Goal: Information Seeking & Learning: Check status

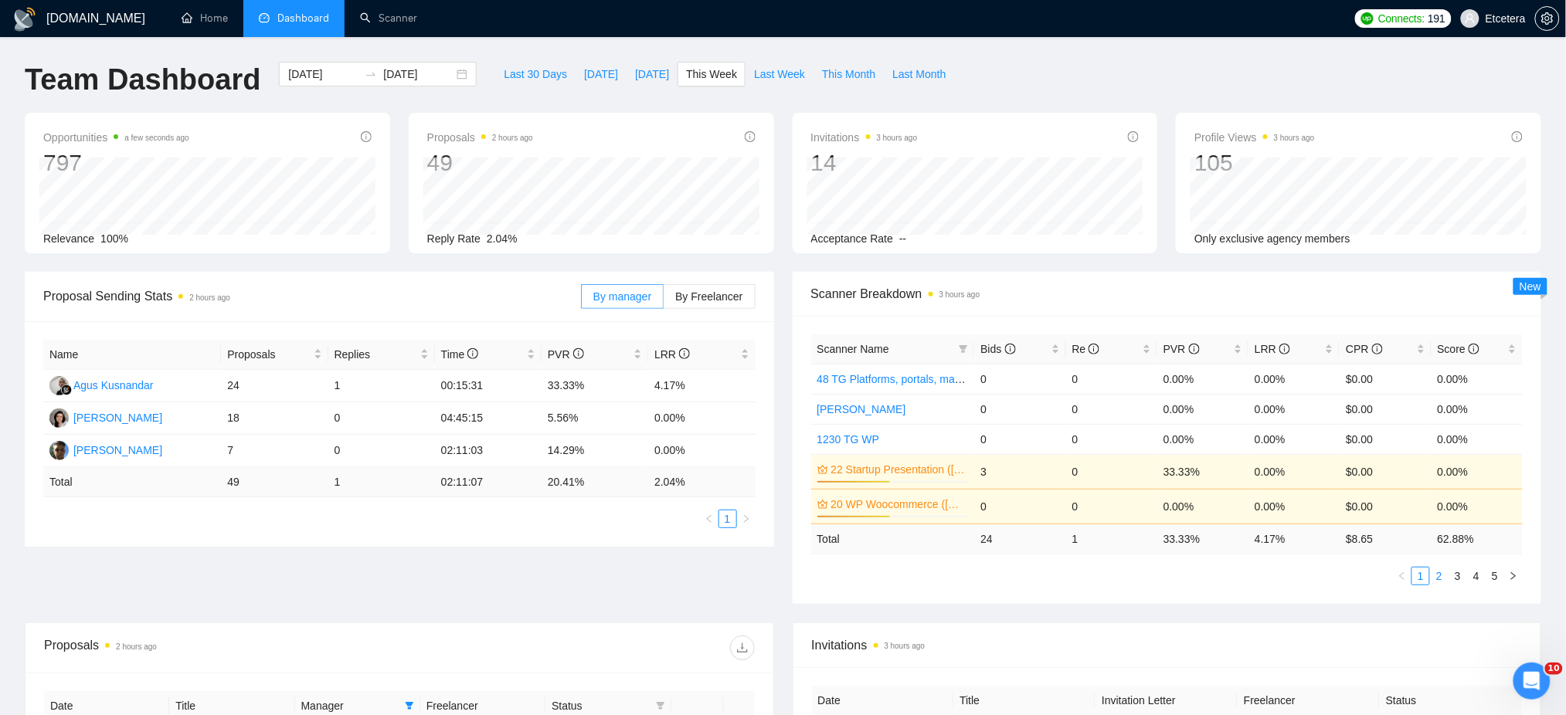
click at [1437, 576] on link "2" at bounding box center [1438, 576] width 17 height 17
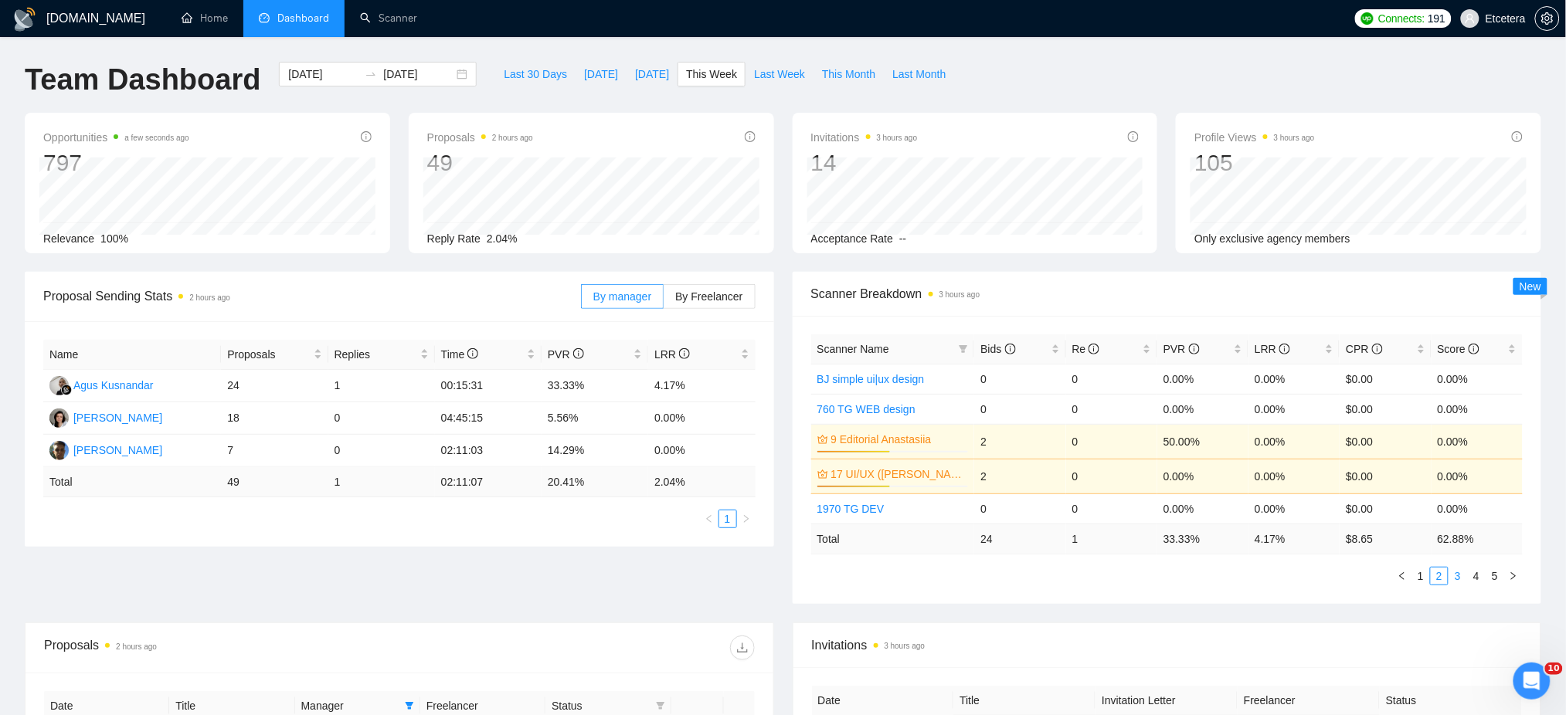
click at [1454, 579] on link "3" at bounding box center [1457, 576] width 17 height 17
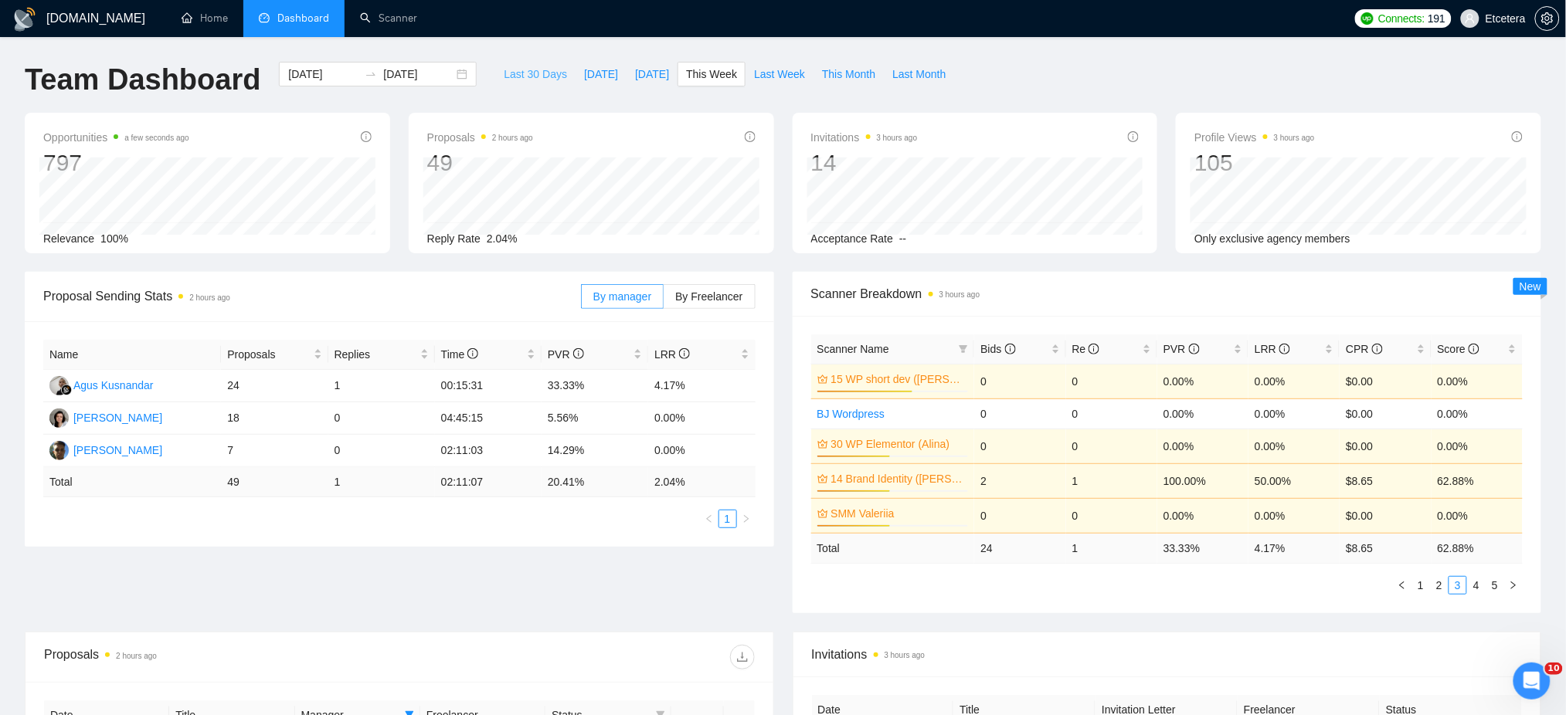
click at [526, 70] on span "Last 30 Days" at bounding box center [535, 74] width 63 height 17
type input "2025-08-12"
type input "2025-09-11"
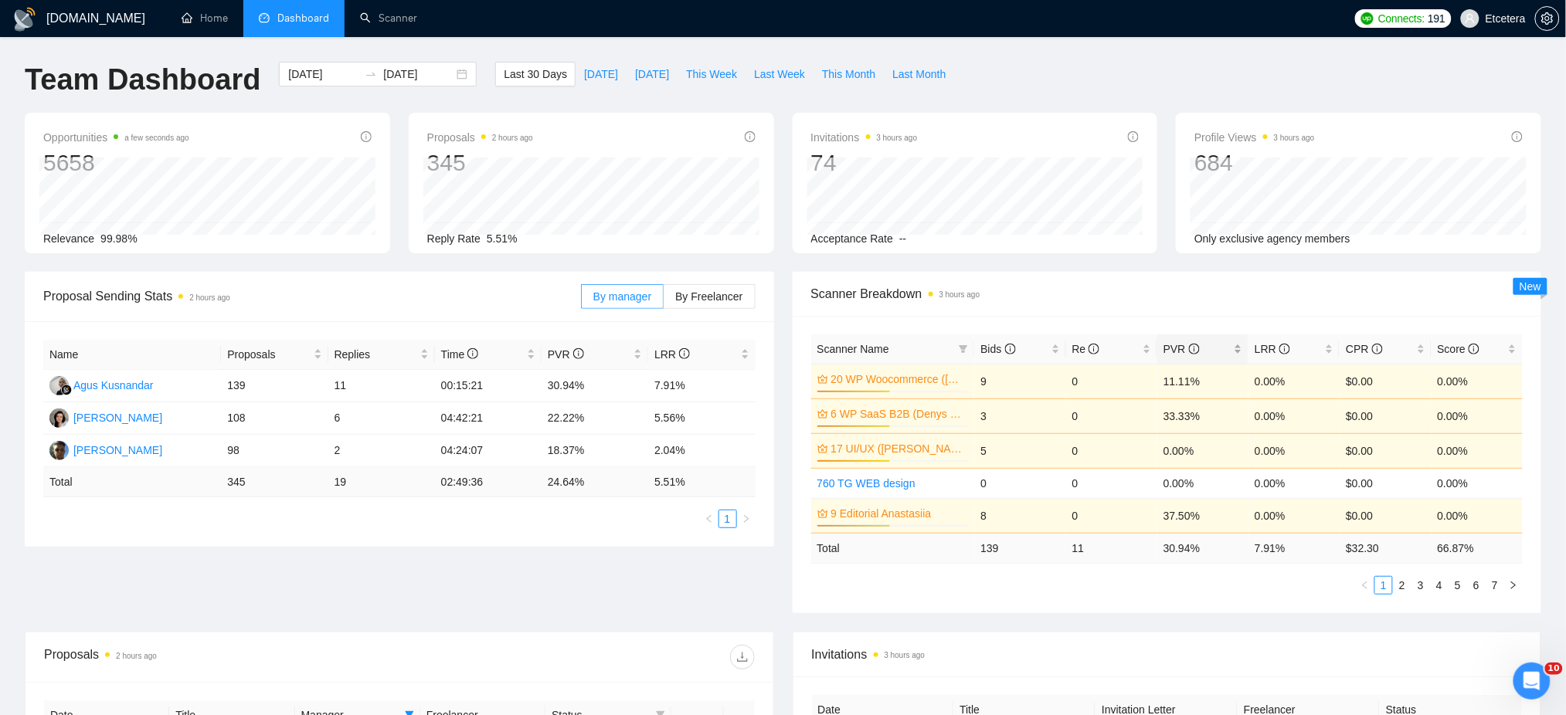
click at [1239, 341] on div "PVR" at bounding box center [1202, 349] width 79 height 17
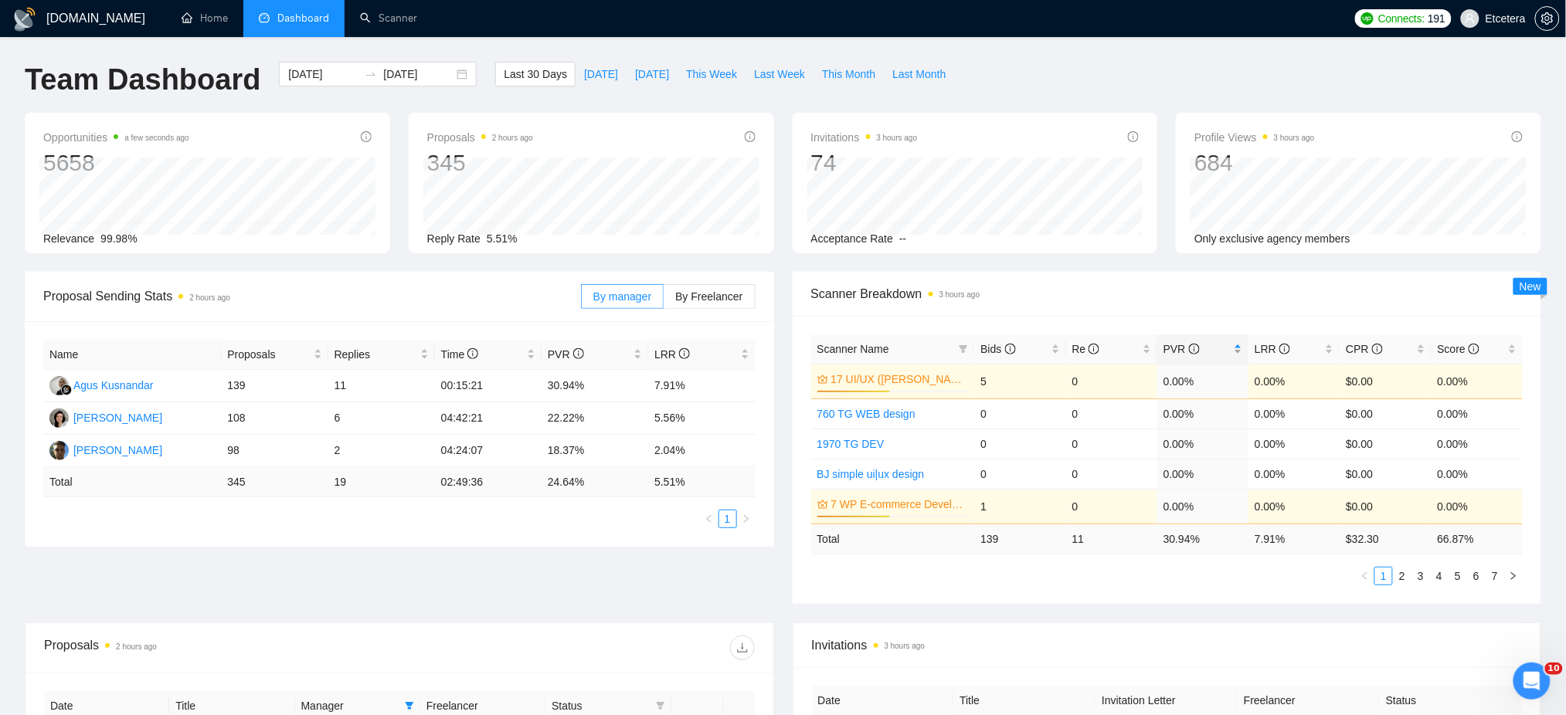
click at [1239, 341] on div "PVR" at bounding box center [1202, 349] width 79 height 17
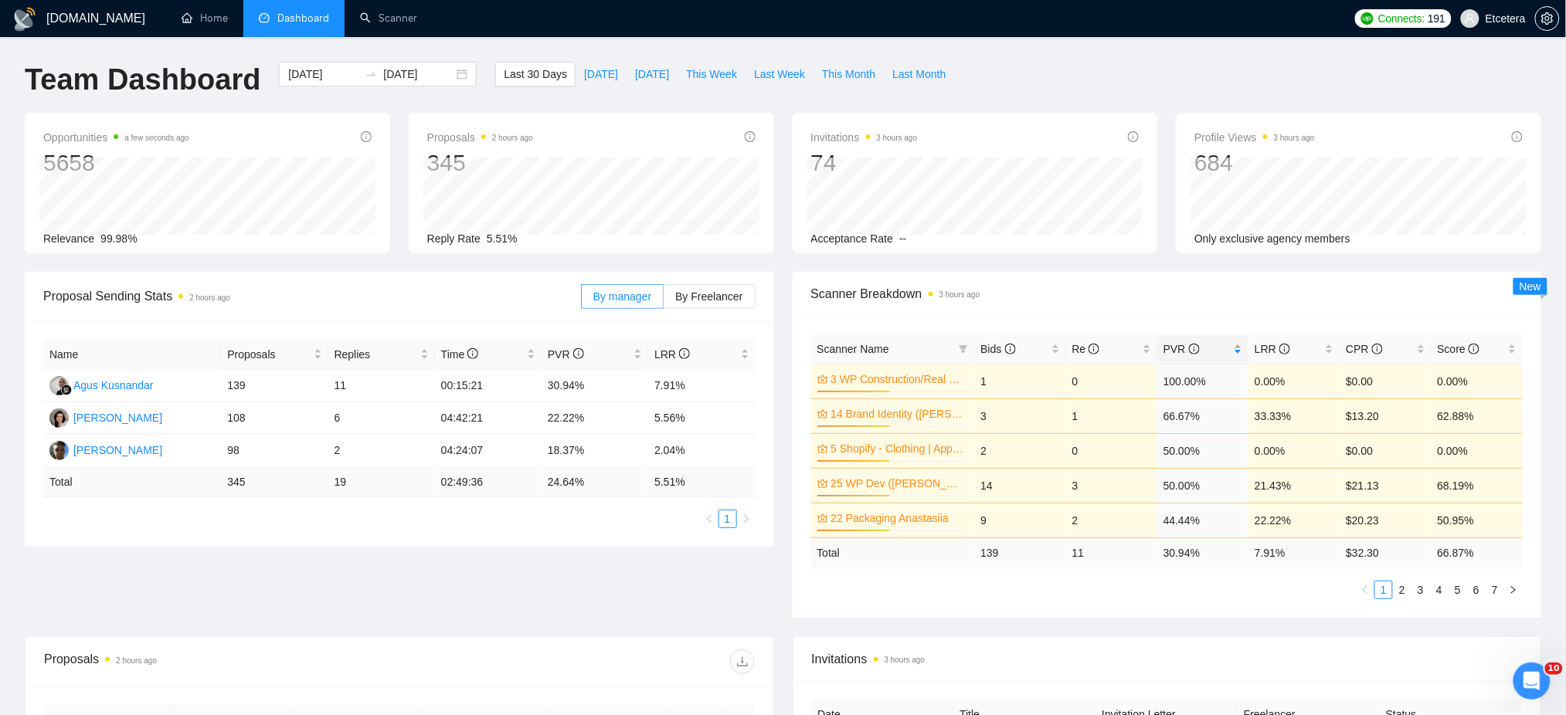
click at [1239, 341] on div "PVR" at bounding box center [1202, 349] width 79 height 17
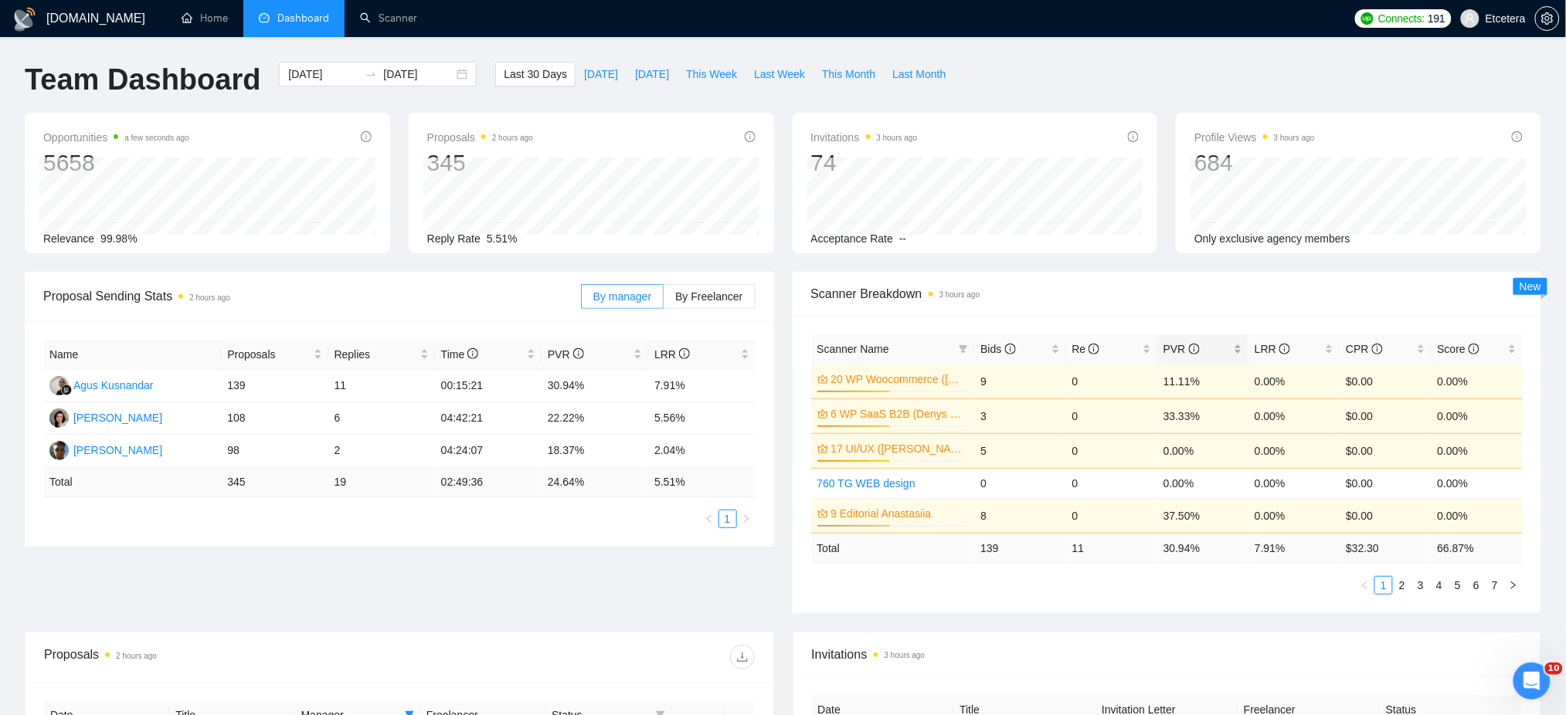
click at [1238, 344] on div "PVR" at bounding box center [1202, 349] width 79 height 17
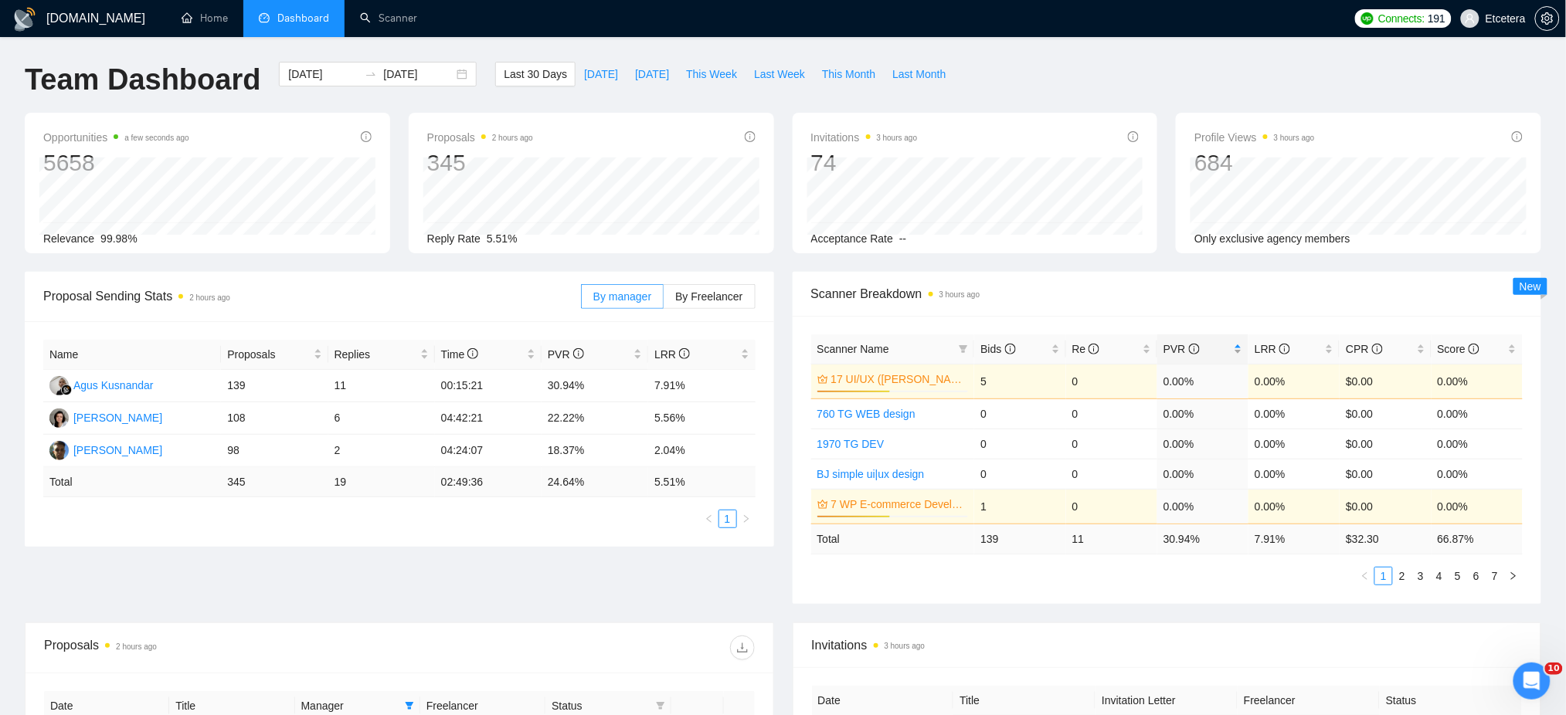
click at [1238, 344] on div "PVR" at bounding box center [1202, 349] width 79 height 17
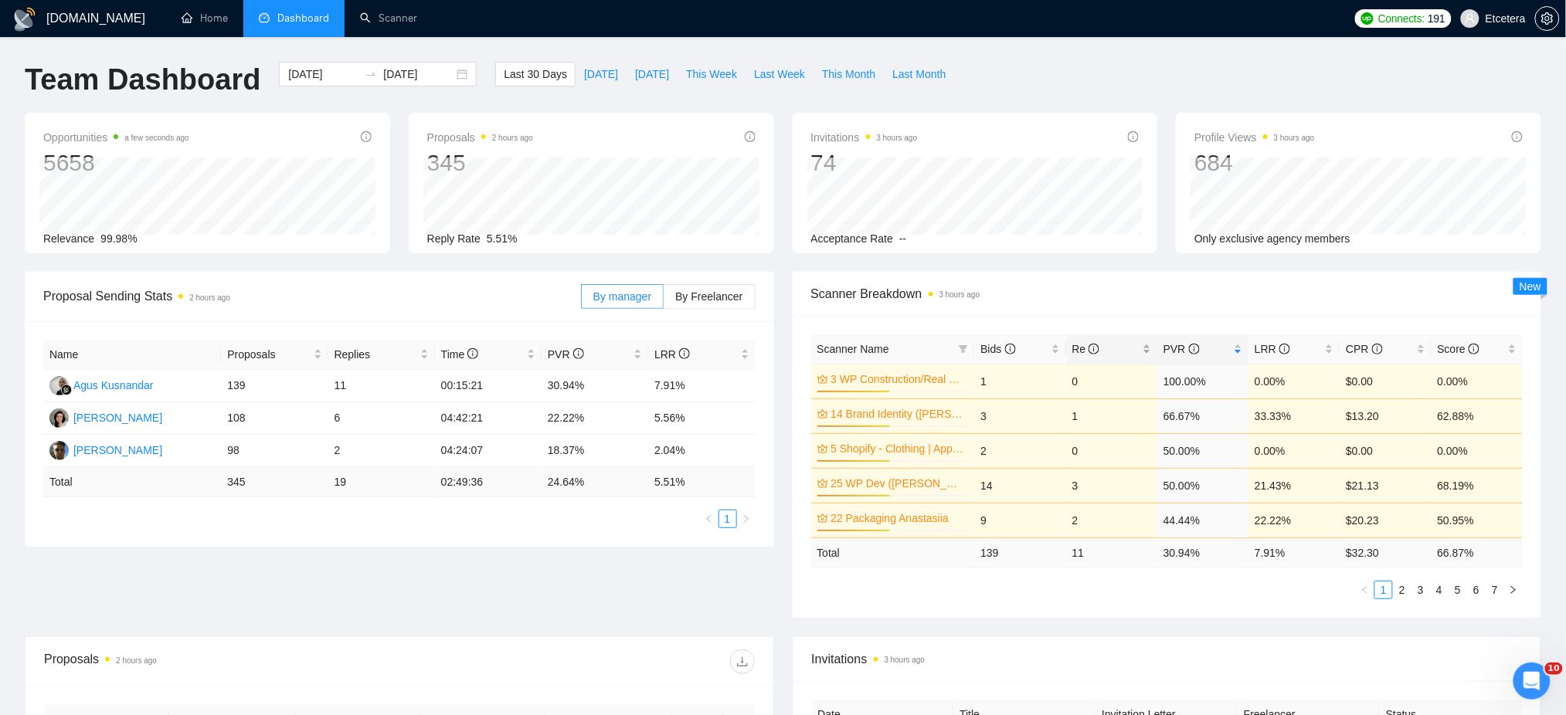
click at [1151, 343] on div "Re" at bounding box center [1111, 349] width 79 height 17
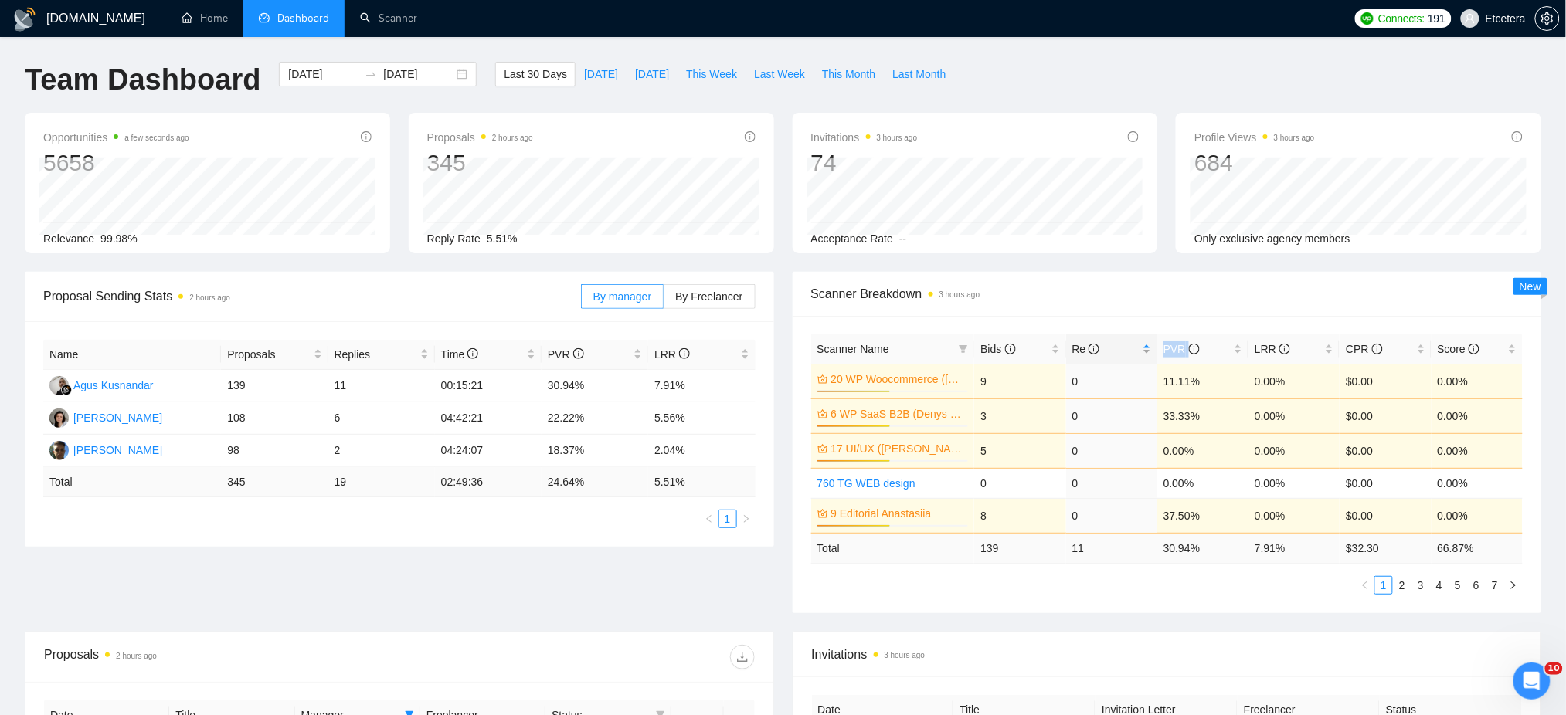
click at [1151, 343] on div "Re" at bounding box center [1111, 349] width 79 height 17
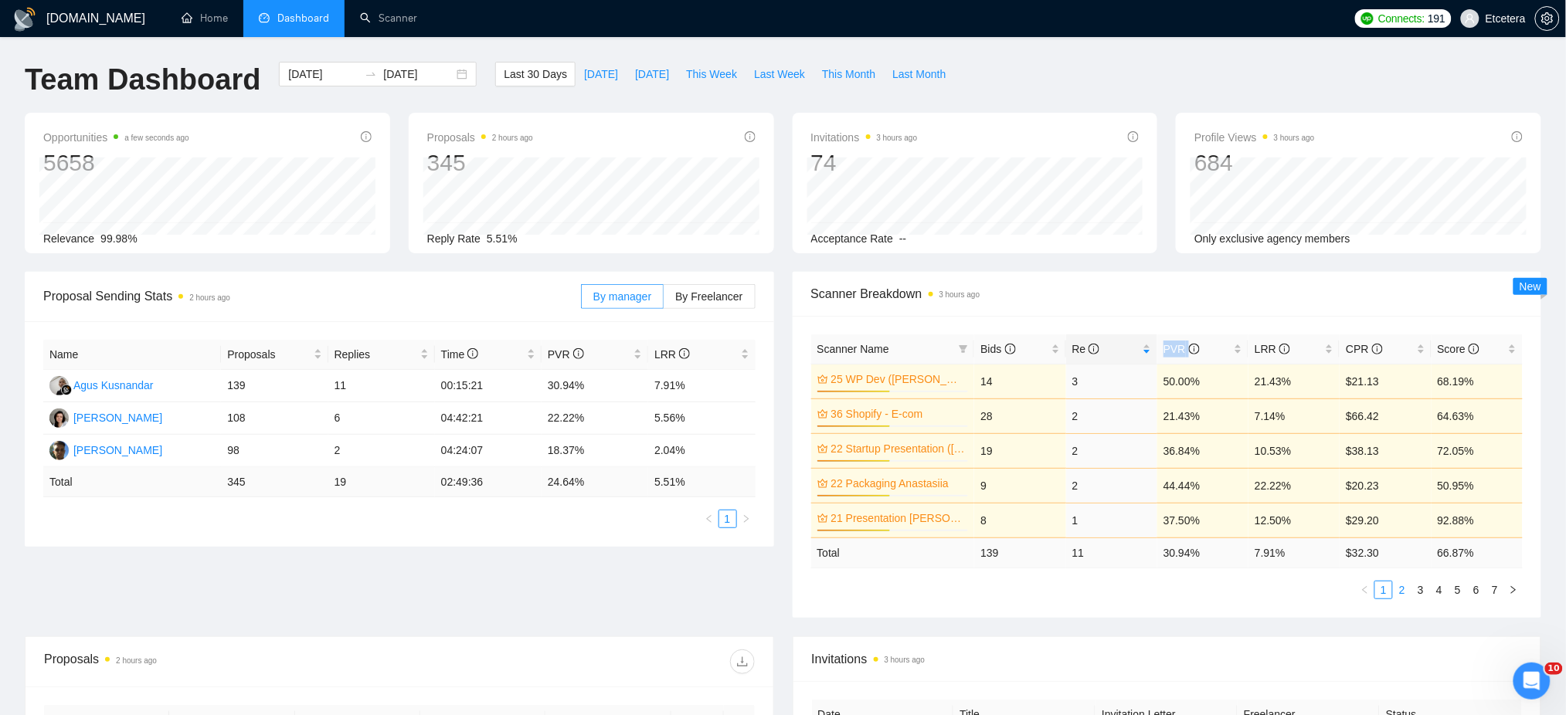
click at [1400, 595] on link "2" at bounding box center [1401, 590] width 17 height 17
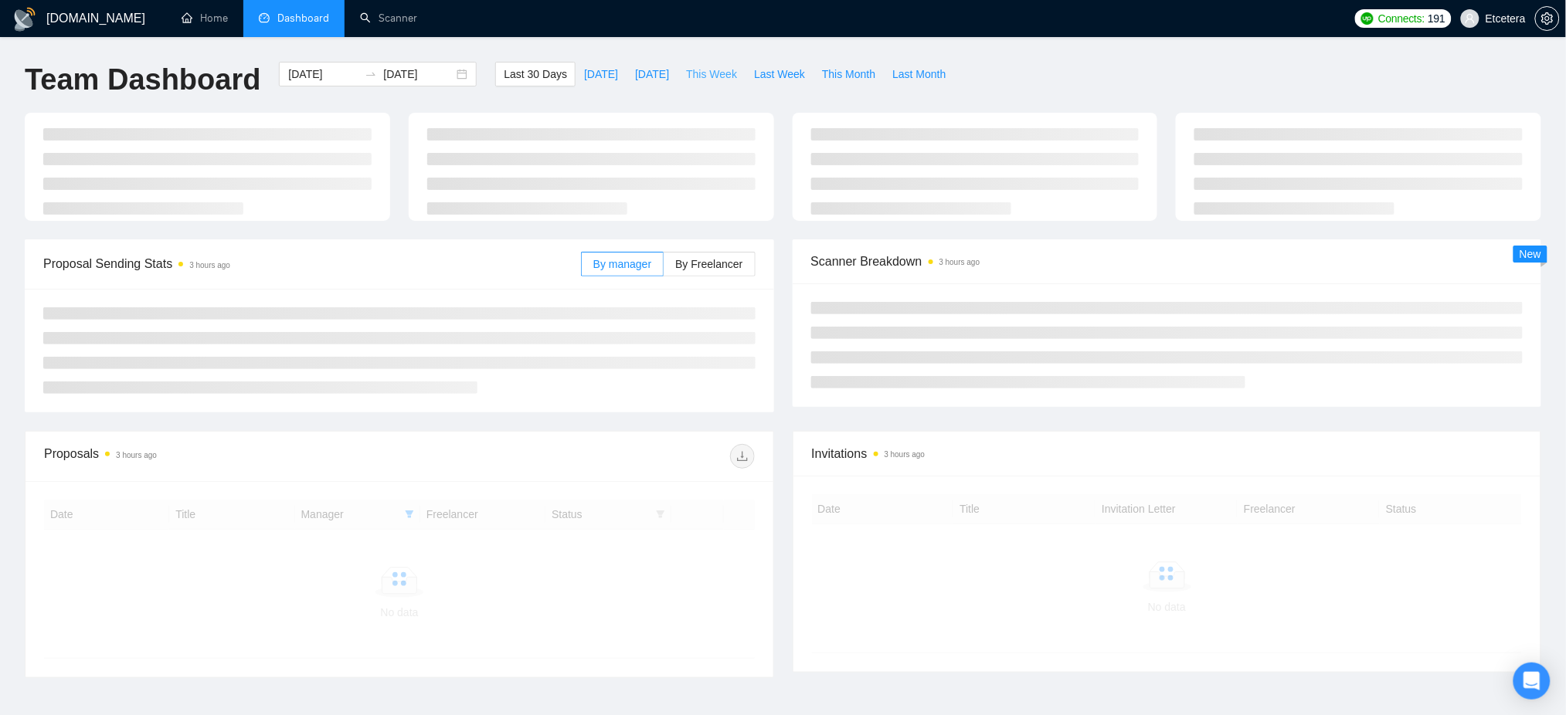
click at [694, 69] on span "This Week" at bounding box center [711, 74] width 51 height 17
type input "[DATE]"
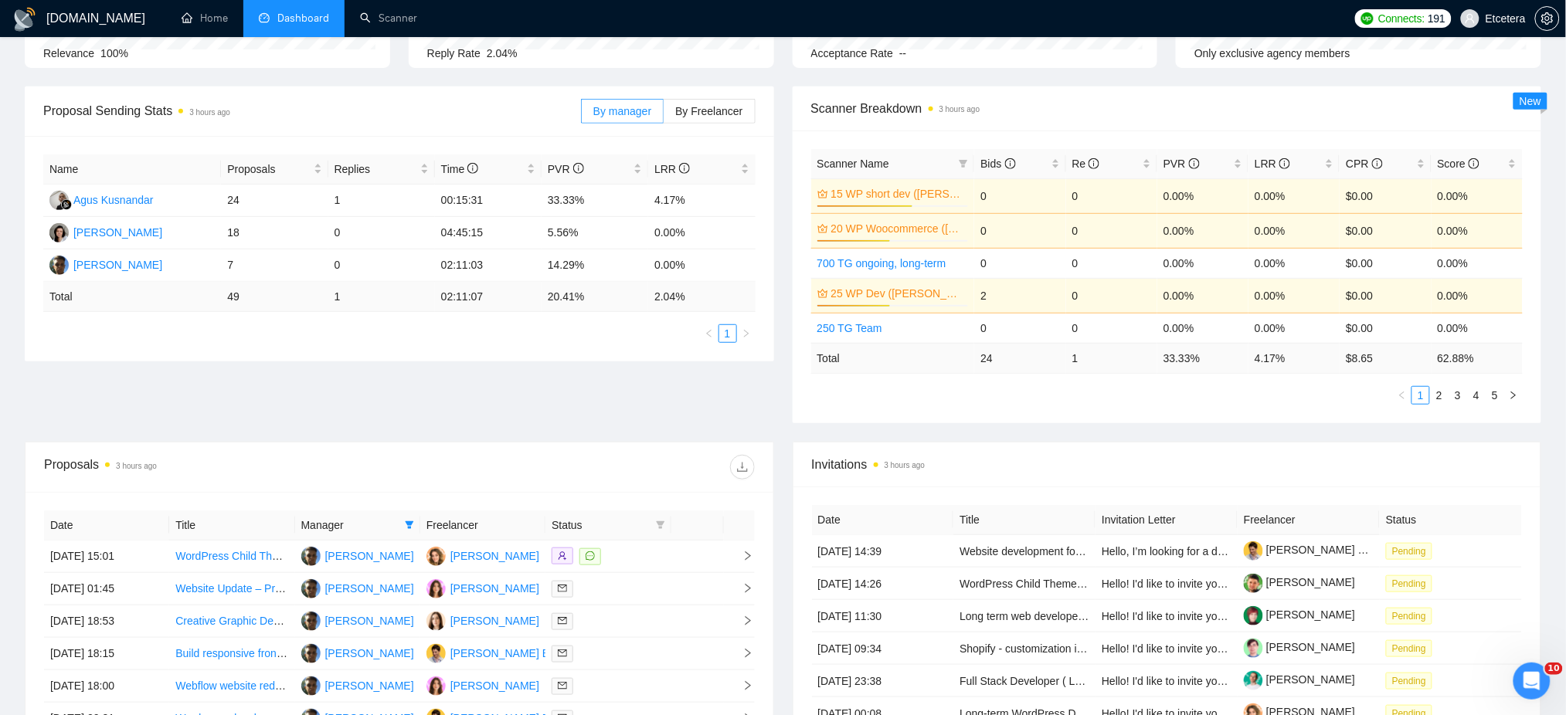
scroll to position [205, 0]
